Goal: Task Accomplishment & Management: Manage account settings

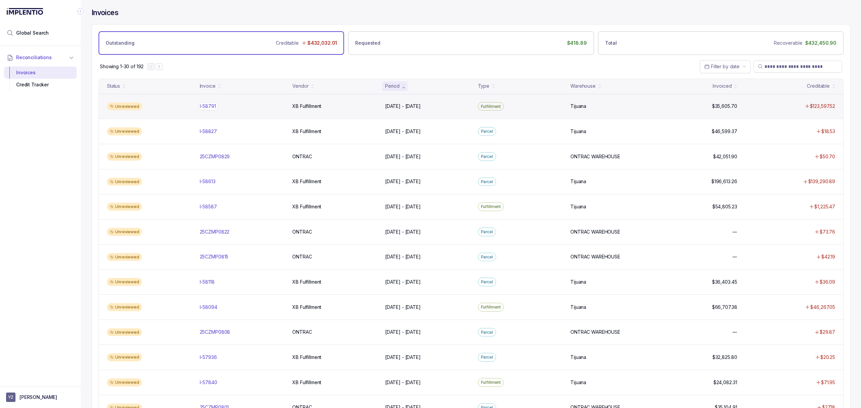
click at [212, 110] on p "I-58791" at bounding box center [208, 106] width 20 height 7
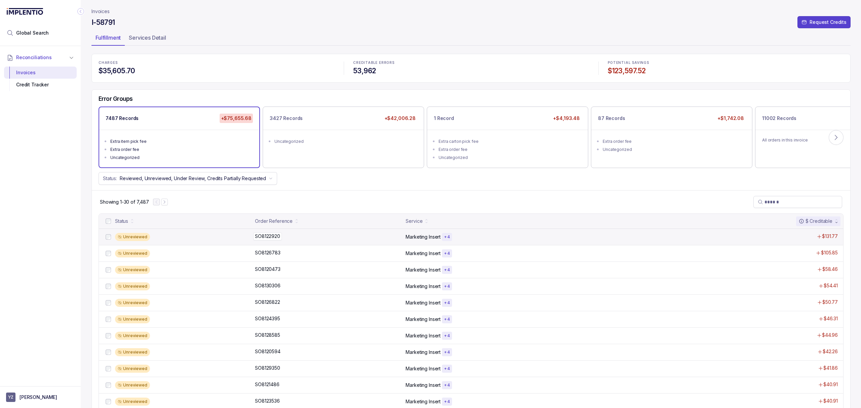
click at [267, 239] on p "SO8122920" at bounding box center [267, 236] width 29 height 7
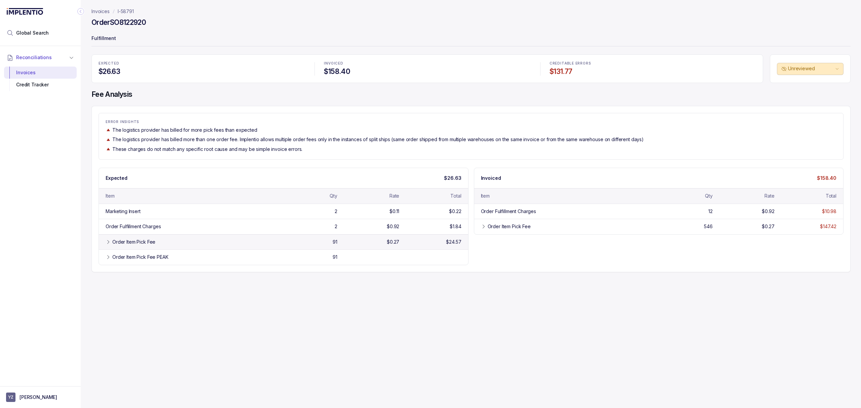
click at [145, 245] on div "Order Item Pick Fee" at bounding box center [133, 242] width 43 height 7
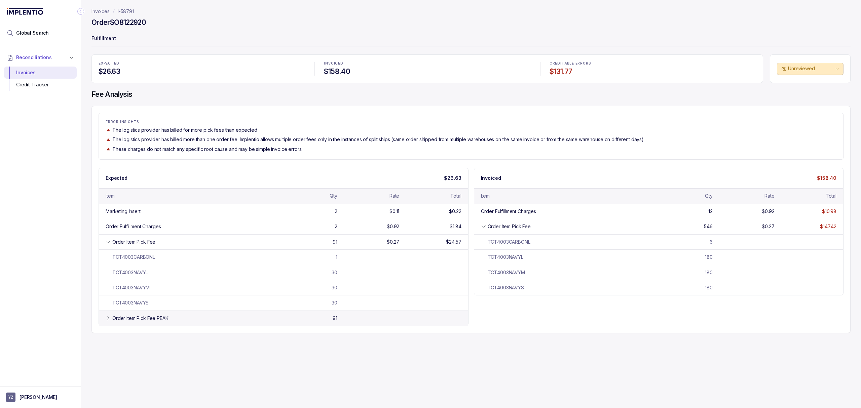
click at [173, 321] on div "Order Item Pick Fee PEAK" at bounding box center [193, 318] width 163 height 7
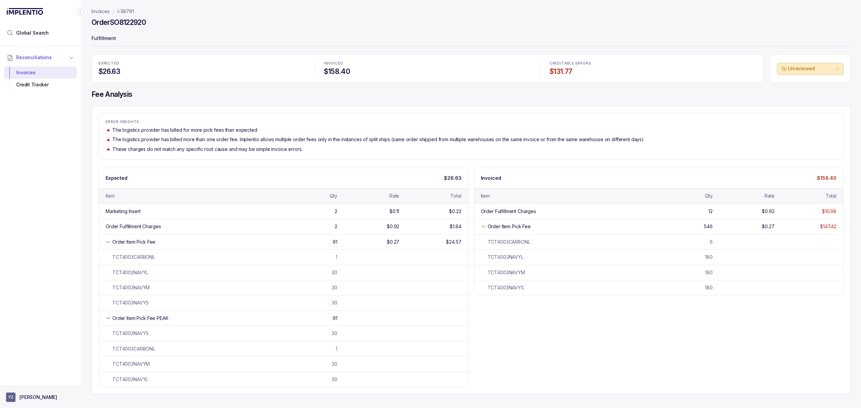
click at [56, 394] on button "YZ [PERSON_NAME]" at bounding box center [40, 397] width 69 height 9
click at [23, 386] on p "Logout" at bounding box center [44, 382] width 56 height 7
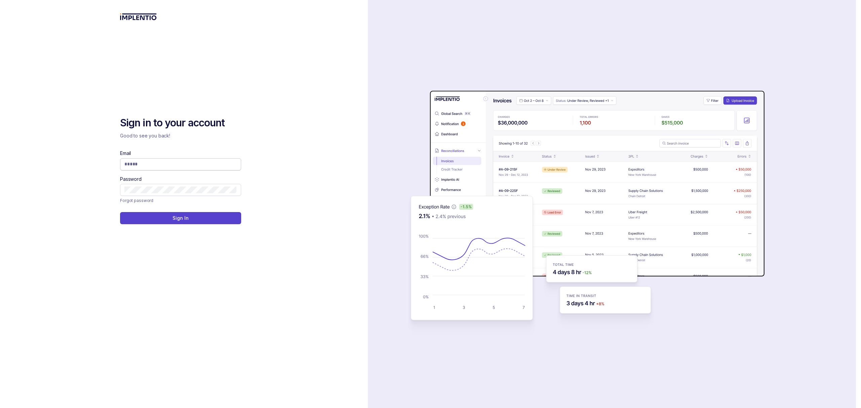
click at [134, 163] on input "Email" at bounding box center [180, 164] width 112 height 7
type input "**********"
